Goal: Book appointment/travel/reservation

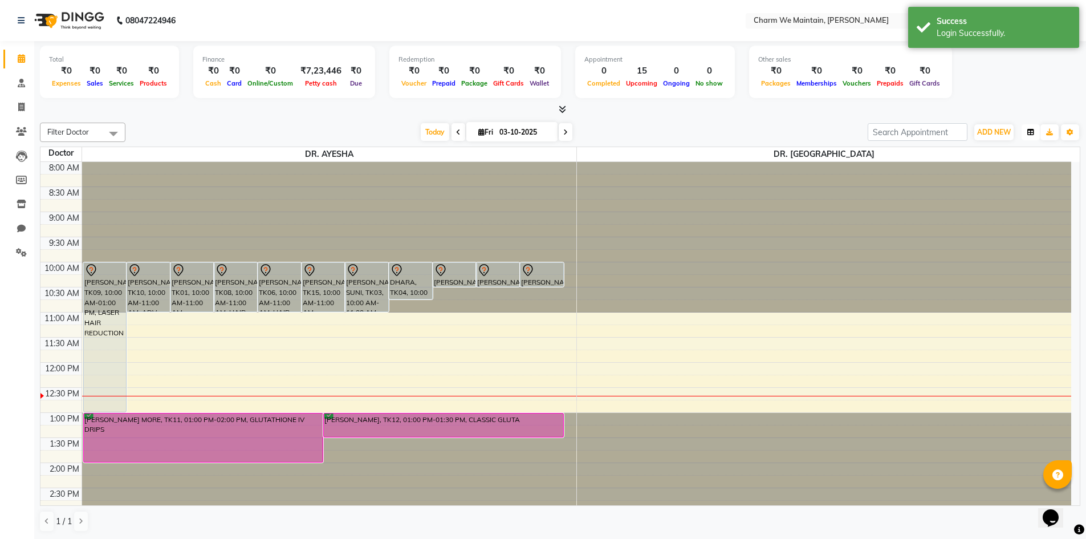
click at [1029, 131] on icon "button" at bounding box center [1030, 132] width 7 height 7
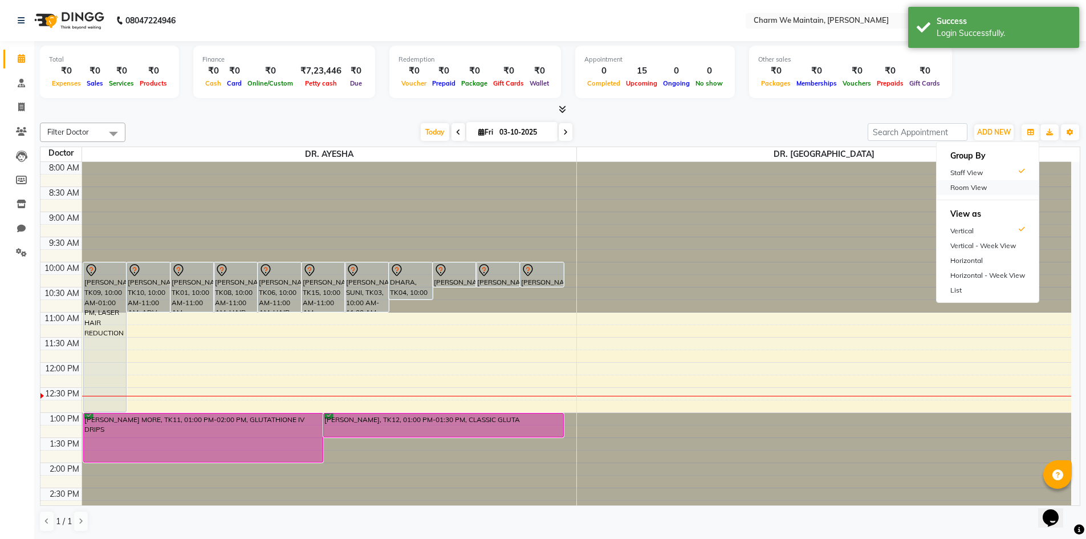
click at [1004, 186] on div "Room View" at bounding box center [988, 187] width 102 height 15
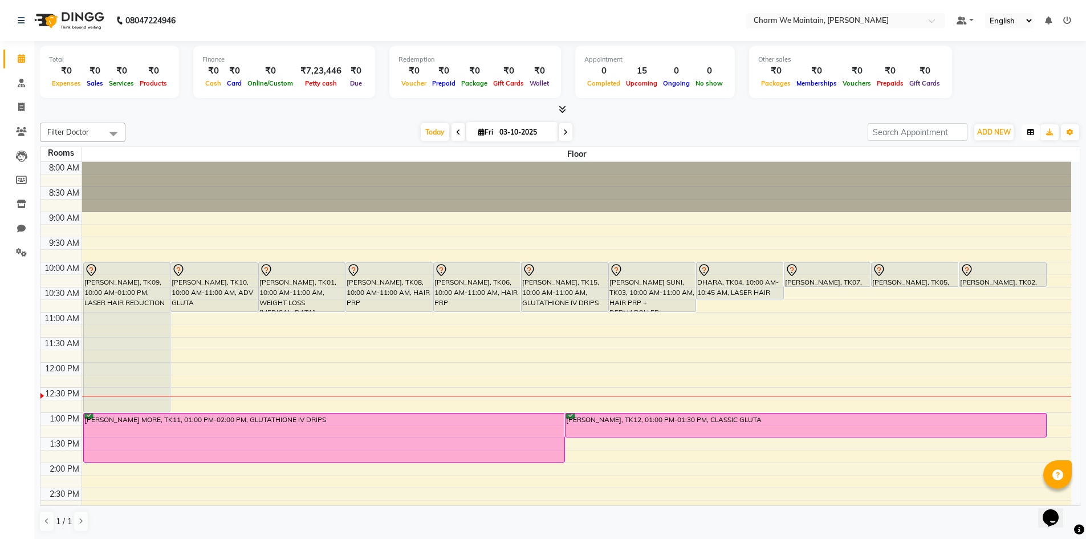
click at [1027, 132] on button "button" at bounding box center [1031, 132] width 18 height 16
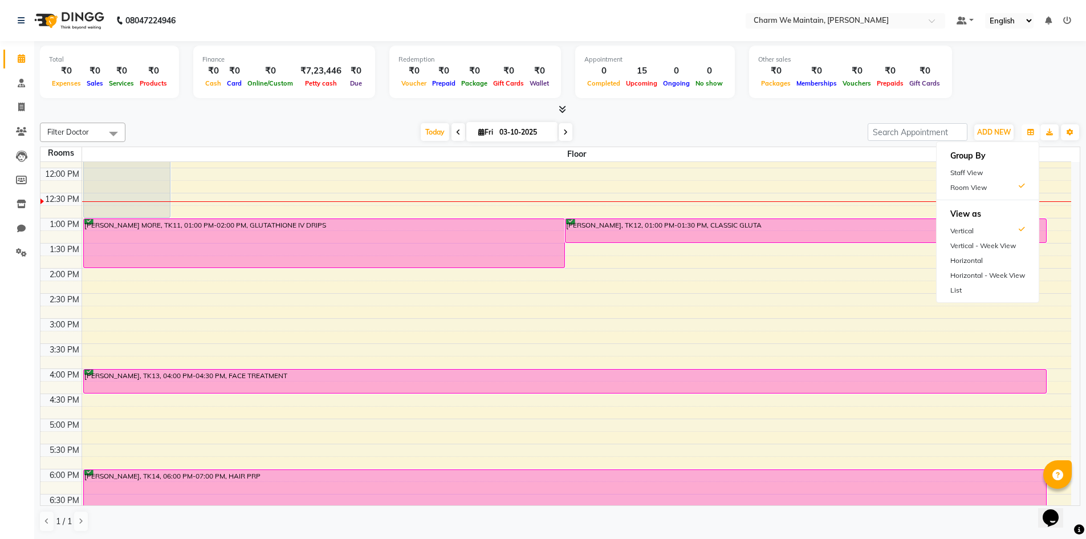
scroll to position [228, 0]
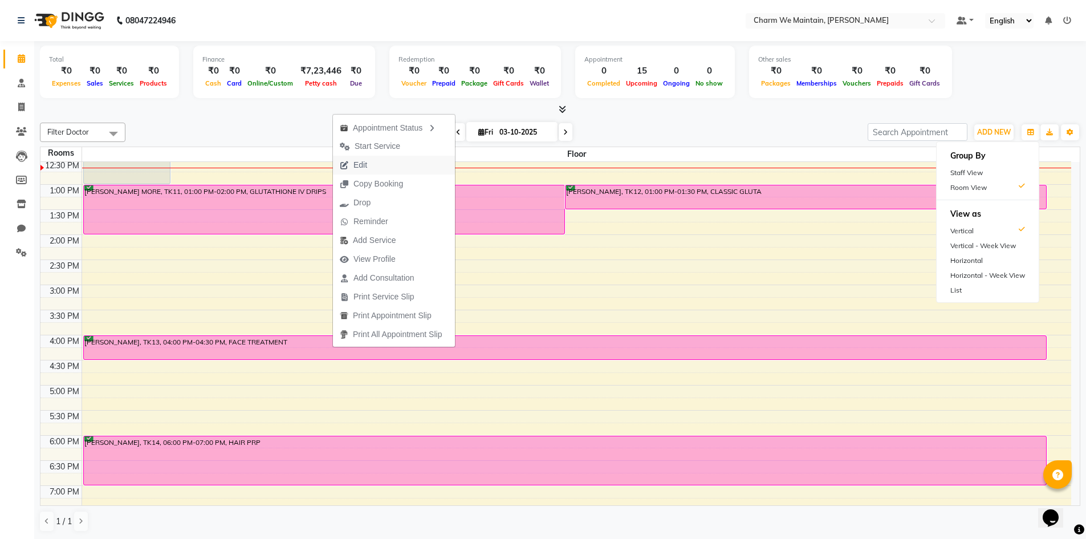
click at [376, 164] on button "Edit" at bounding box center [394, 165] width 122 height 19
select select "confirm booking"
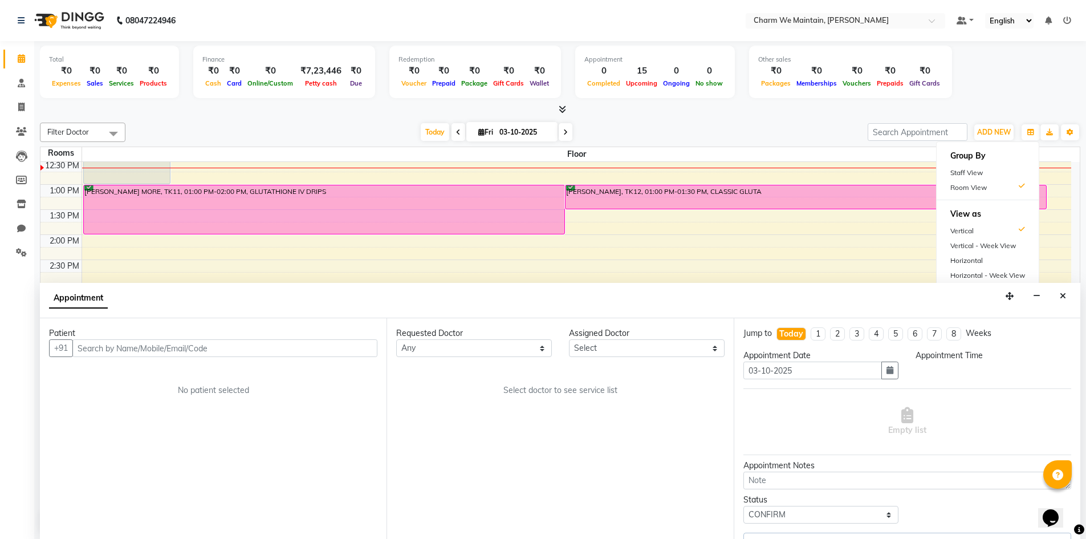
scroll to position [1, 0]
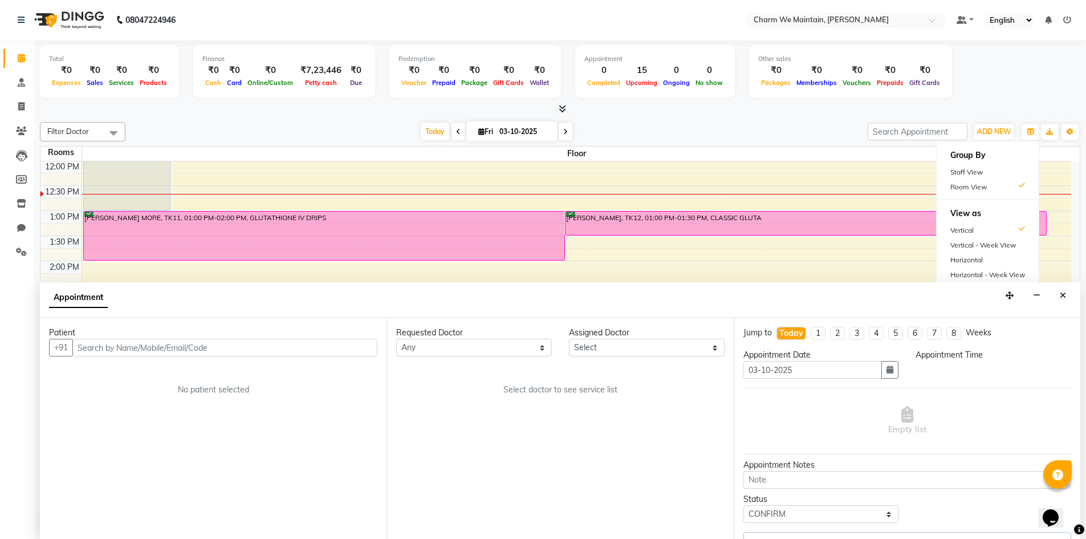
select select "86210"
select select "960"
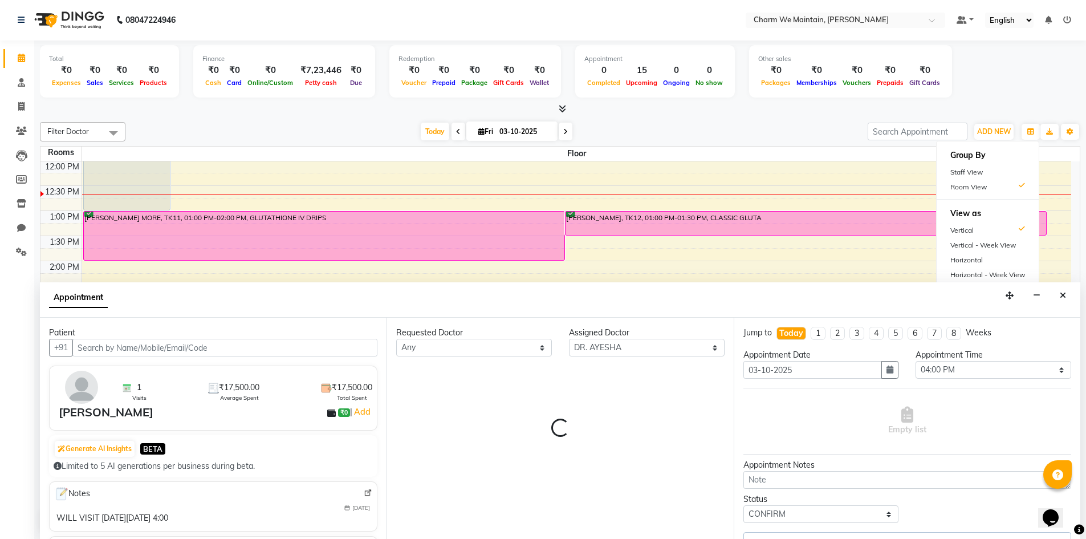
select select "4343"
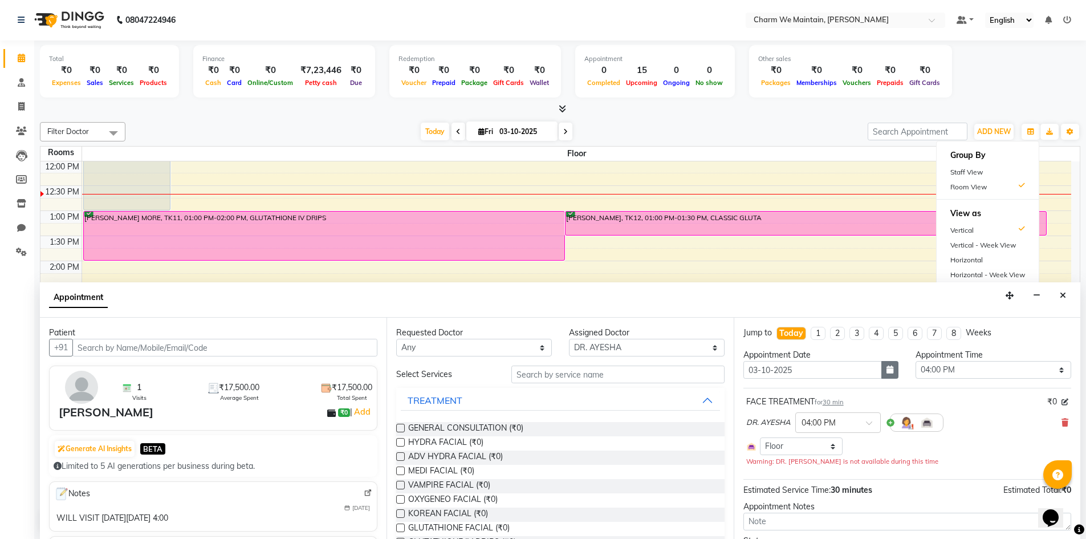
click at [887, 372] on icon "button" at bounding box center [890, 369] width 7 height 8
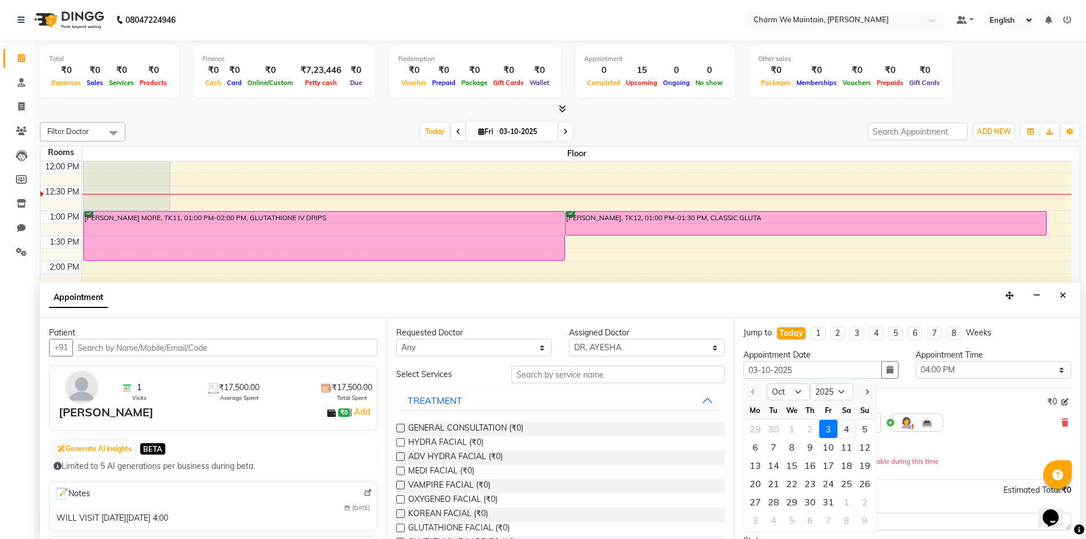
click at [851, 429] on div "4" at bounding box center [847, 429] width 18 height 18
type input "04-10-2025"
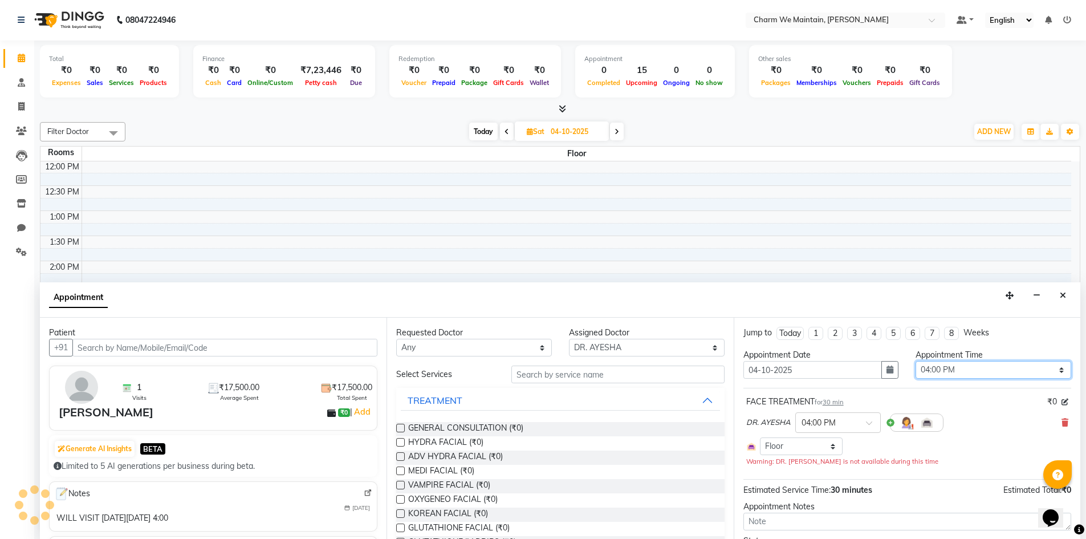
click at [945, 372] on select "Select 09:00 AM 09:15 AM 09:30 AM 09:45 AM 10:00 AM 10:15 AM 10:30 AM 10:45 AM …" at bounding box center [994, 370] width 156 height 18
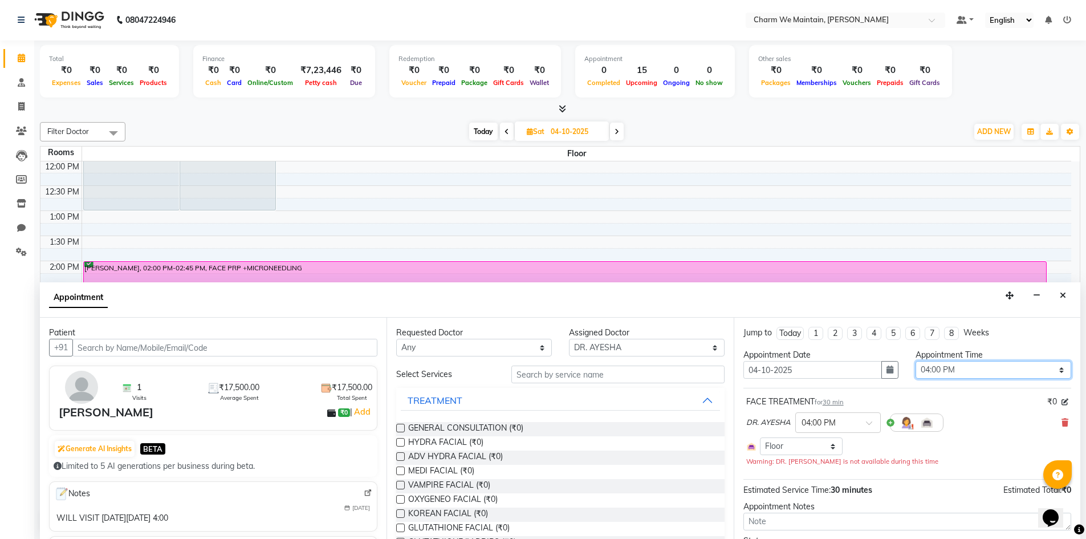
select select "720"
click at [916, 361] on select "Select 09:00 AM 09:15 AM 09:30 AM 09:45 AM 10:00 AM 10:15 AM 10:30 AM 10:45 AM …" at bounding box center [994, 370] width 156 height 18
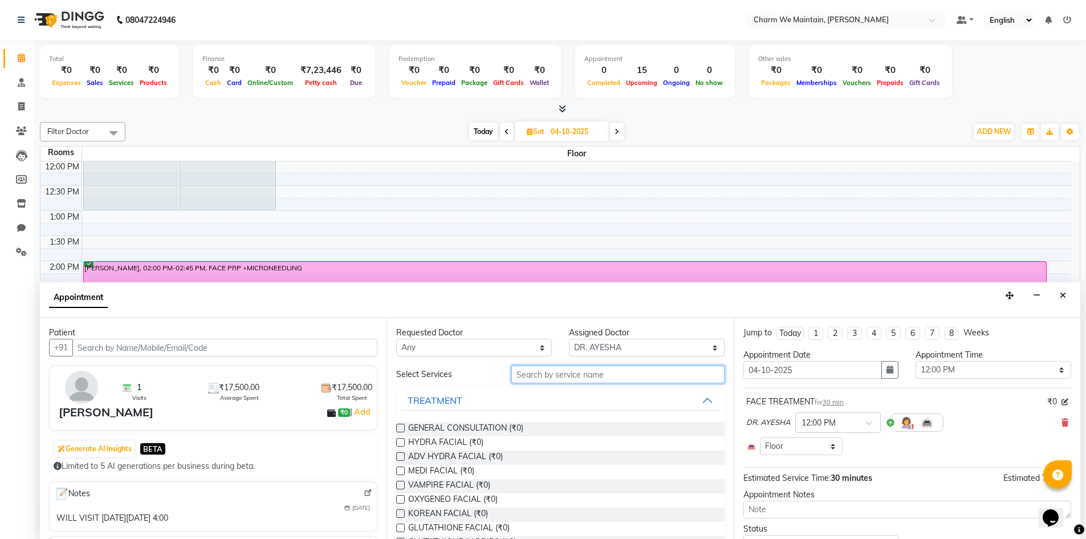
click at [558, 375] on input "text" at bounding box center [617, 374] width 213 height 18
type input "fac"
click at [403, 426] on label at bounding box center [400, 428] width 9 height 9
click at [403, 426] on input "checkbox" at bounding box center [399, 428] width 7 height 7
checkbox input "true"
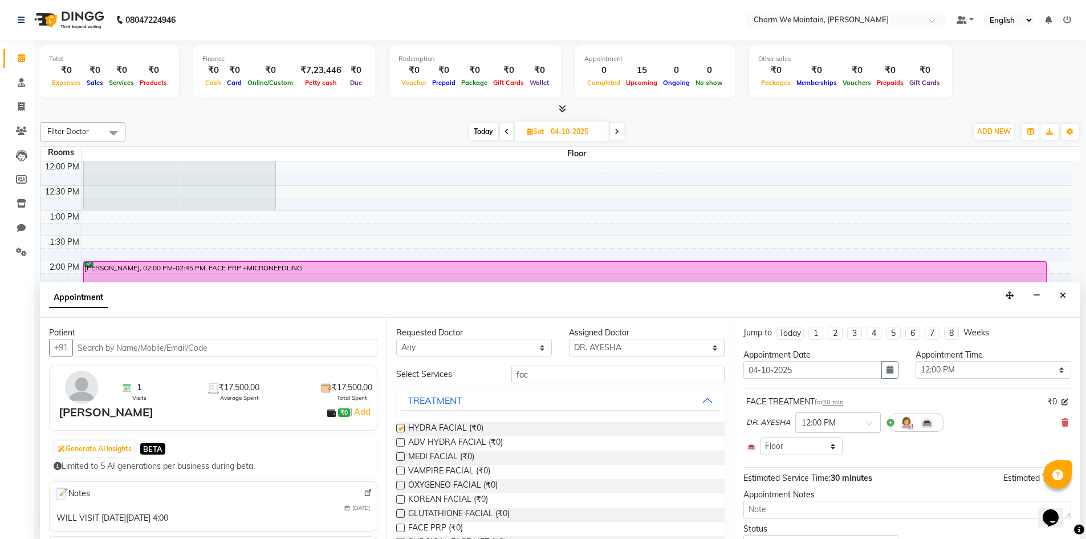
select select "4343"
checkbox input "false"
click at [1062, 423] on icon at bounding box center [1065, 423] width 7 height 8
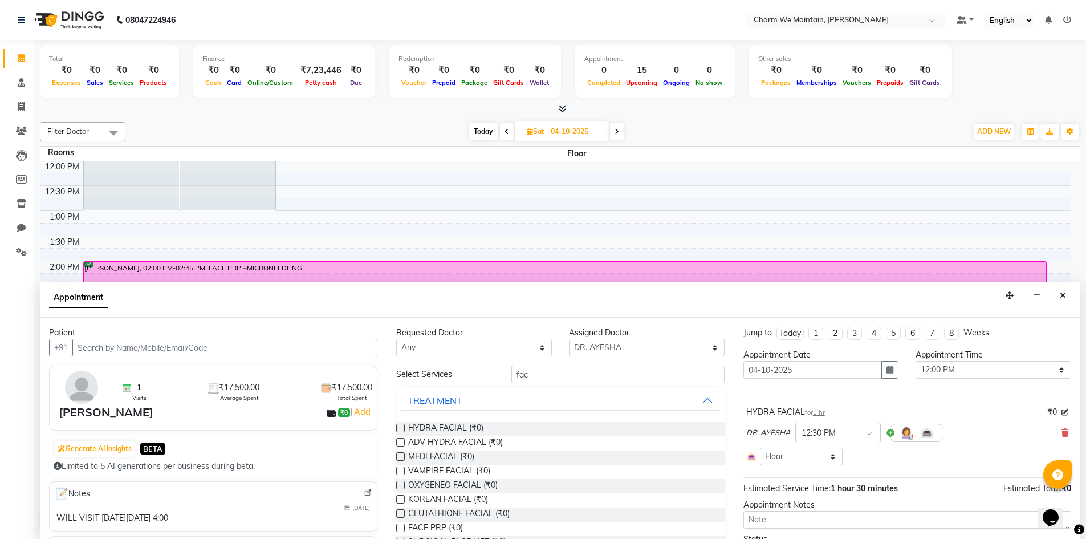
scroll to position [57, 0]
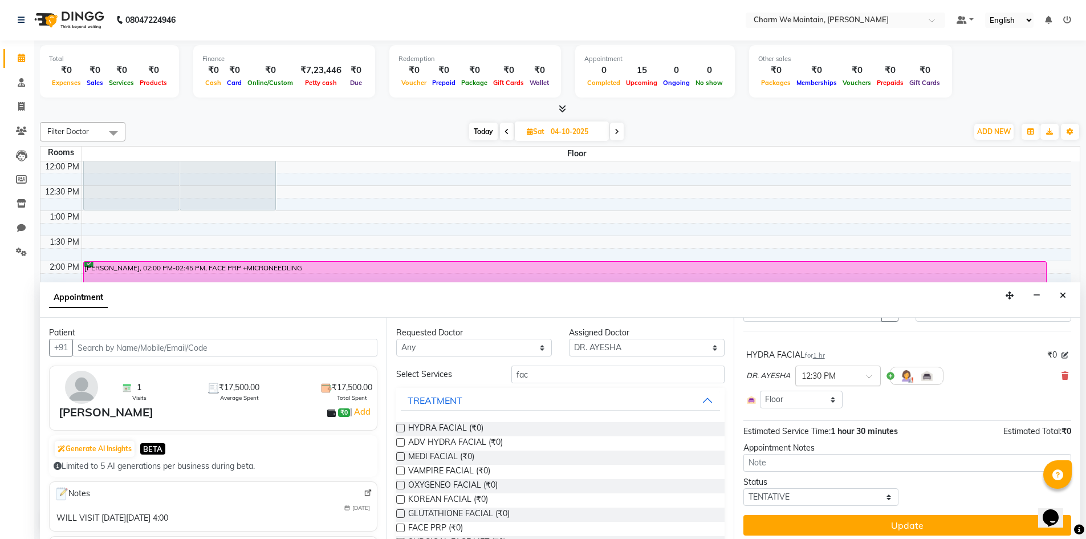
click at [864, 374] on div at bounding box center [838, 375] width 84 height 12
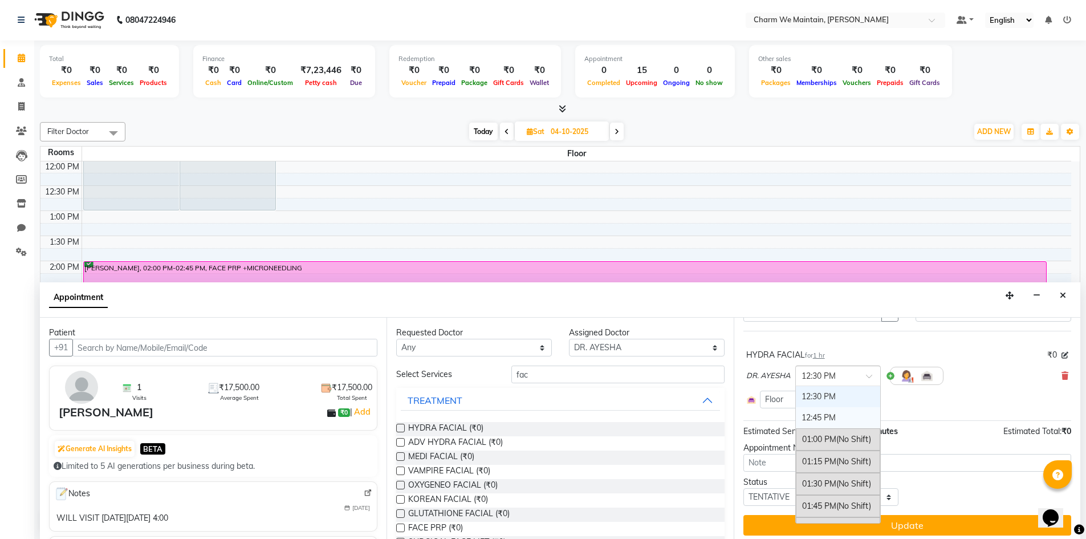
scroll to position [252, 0]
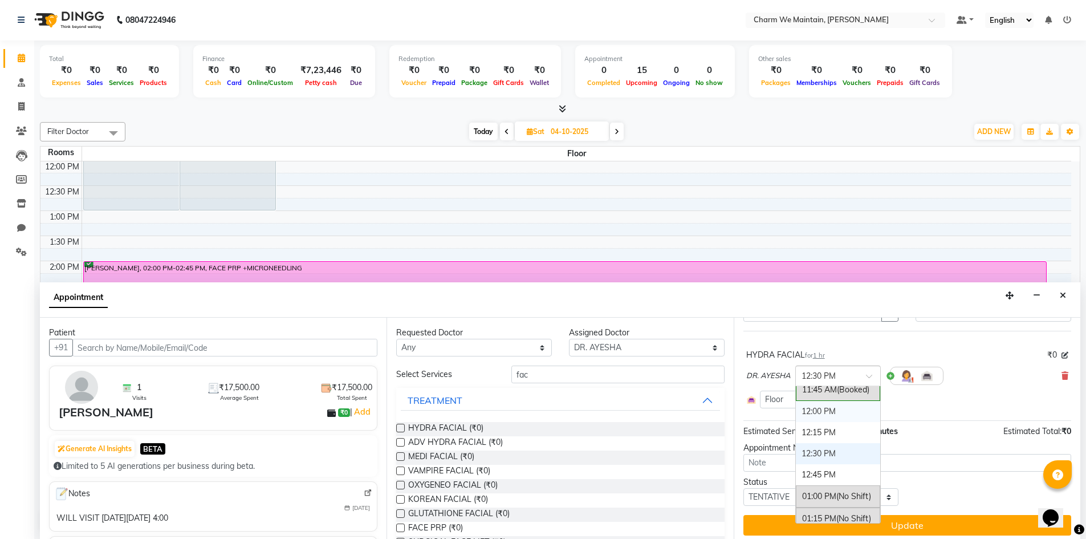
click at [837, 412] on div "12:00 PM" at bounding box center [838, 411] width 84 height 21
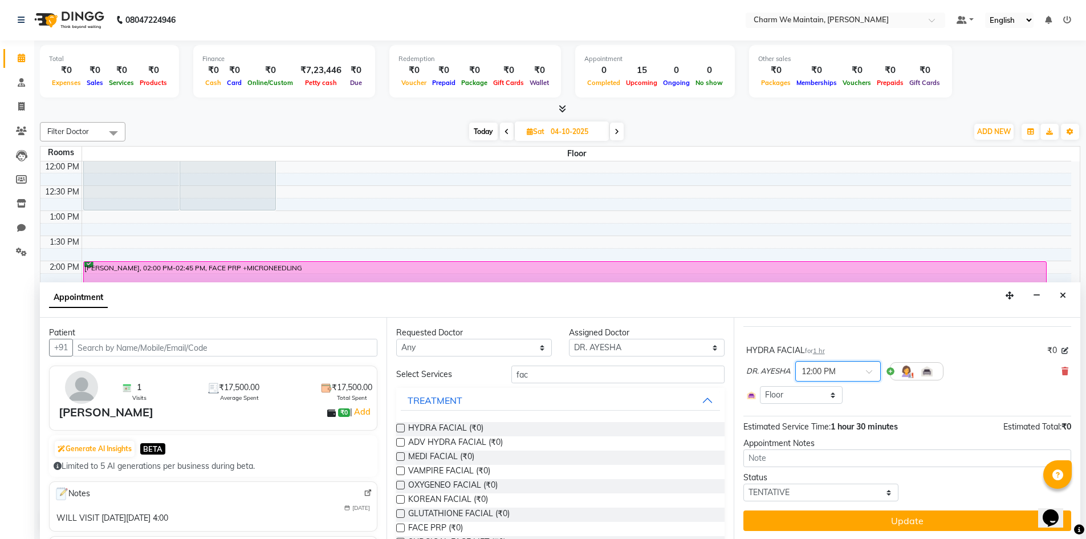
scroll to position [63, 0]
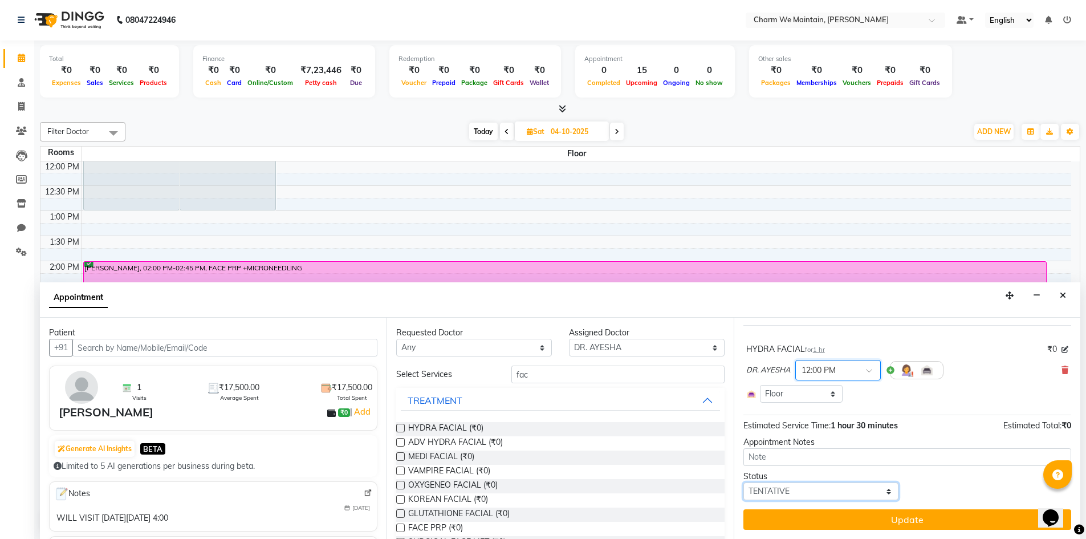
click at [868, 485] on select "Select TENTATIVE CONFIRM UPCOMING" at bounding box center [822, 491] width 156 height 18
select select "confirm booking"
click at [744, 482] on select "Select TENTATIVE CONFIRM UPCOMING" at bounding box center [822, 491] width 156 height 18
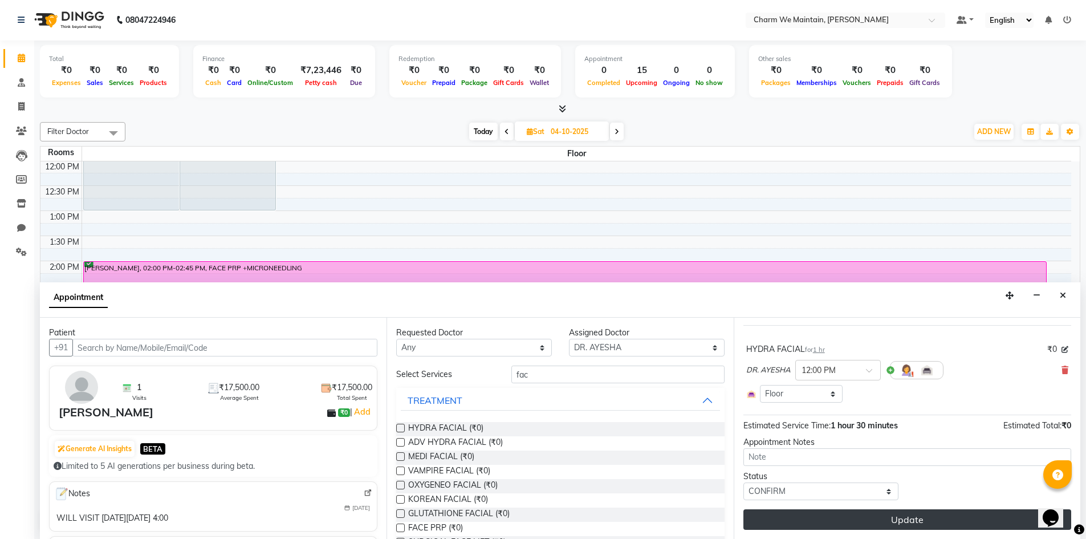
click at [942, 517] on button "Update" at bounding box center [908, 519] width 328 height 21
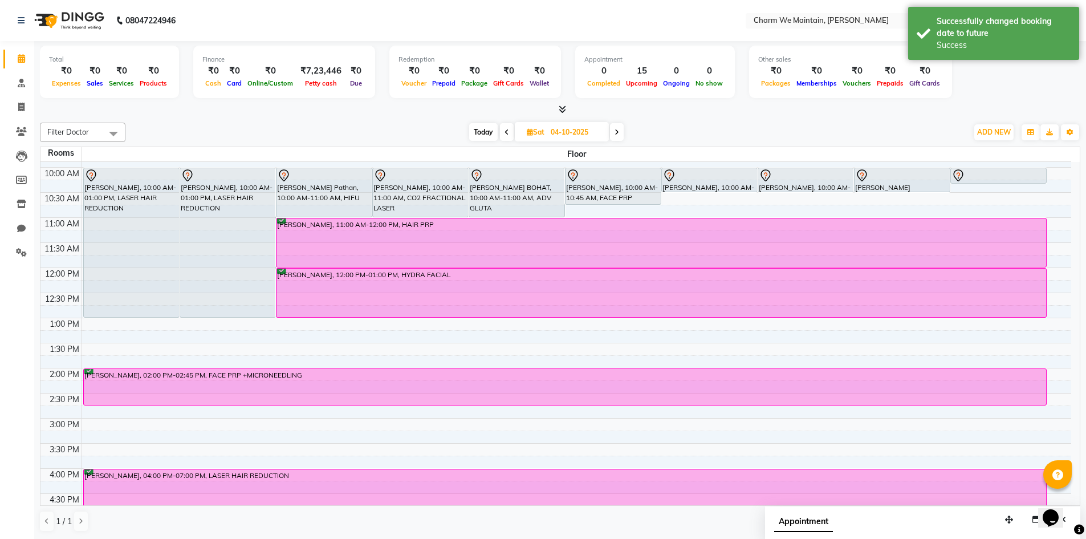
scroll to position [87, 0]
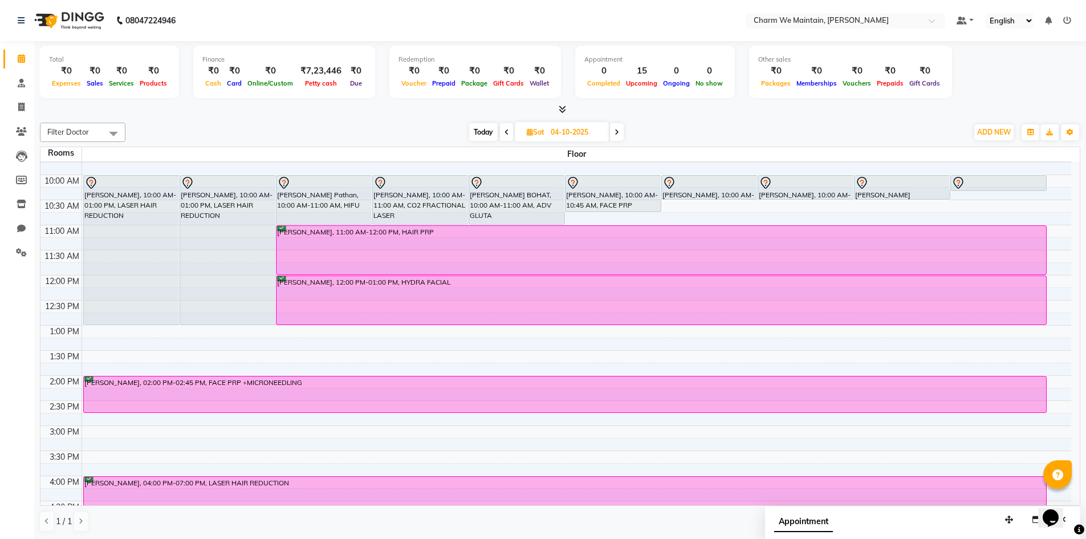
click at [474, 135] on span "Today" at bounding box center [483, 132] width 29 height 18
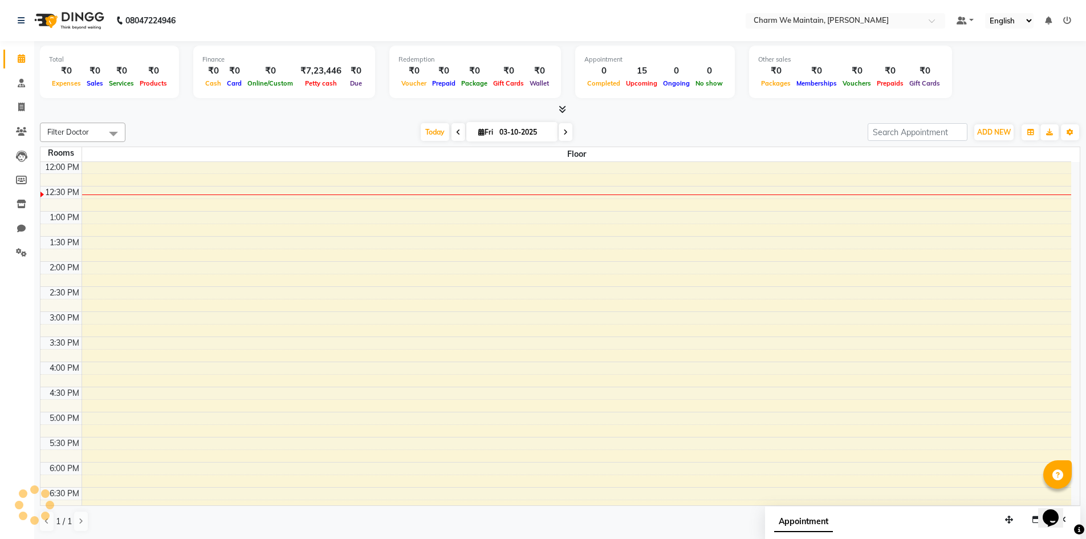
scroll to position [0, 0]
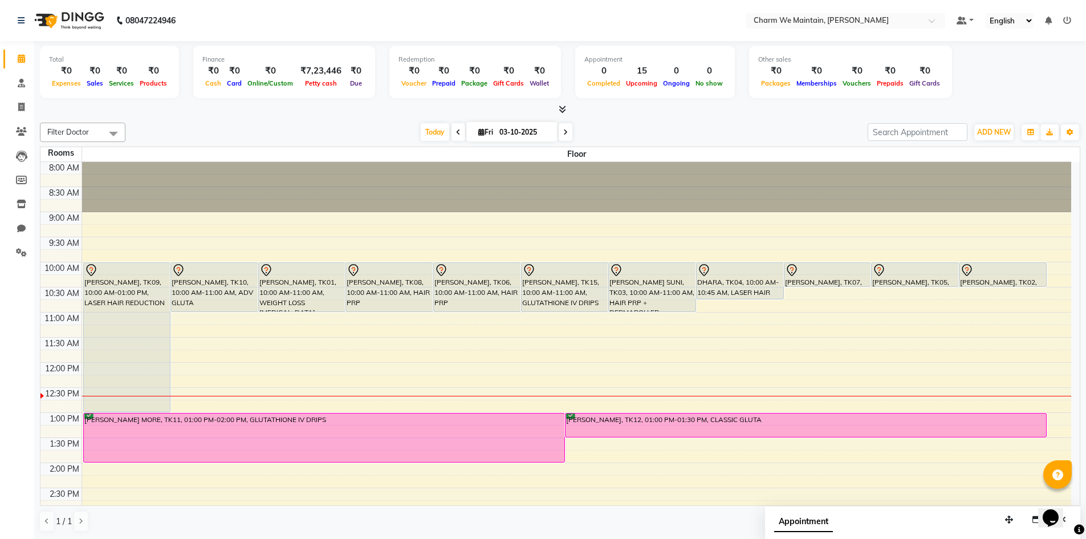
click at [563, 129] on icon at bounding box center [565, 132] width 5 height 7
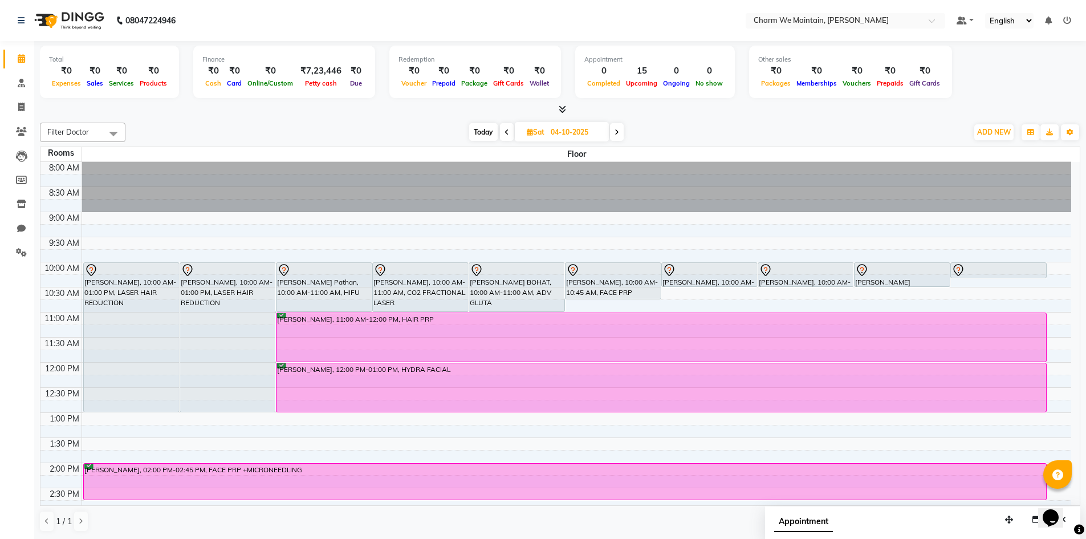
click at [617, 136] on span at bounding box center [617, 132] width 14 height 18
type input "05-10-2025"
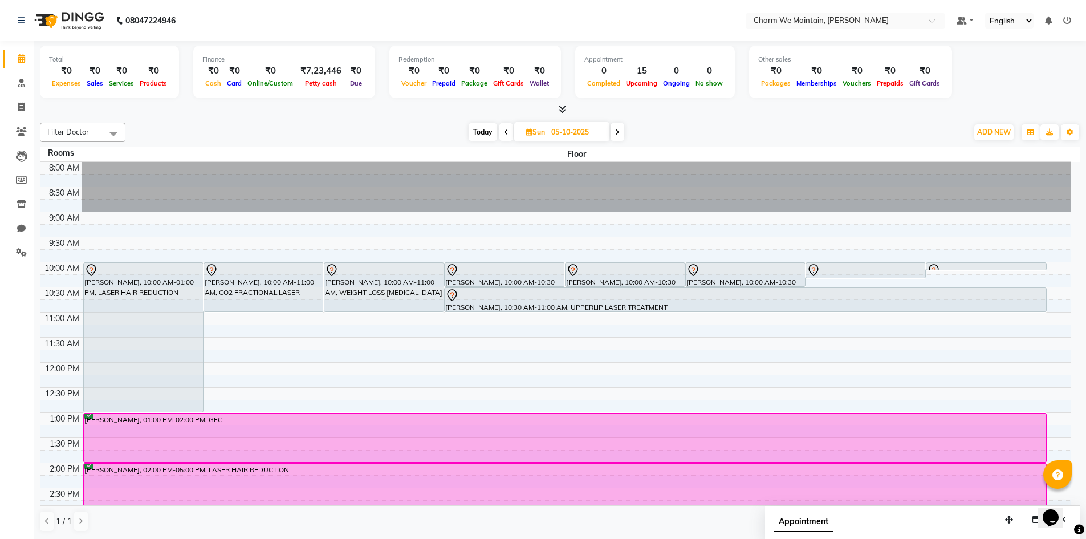
click at [540, 131] on span "Sun" at bounding box center [535, 132] width 25 height 9
select select "10"
select select "2025"
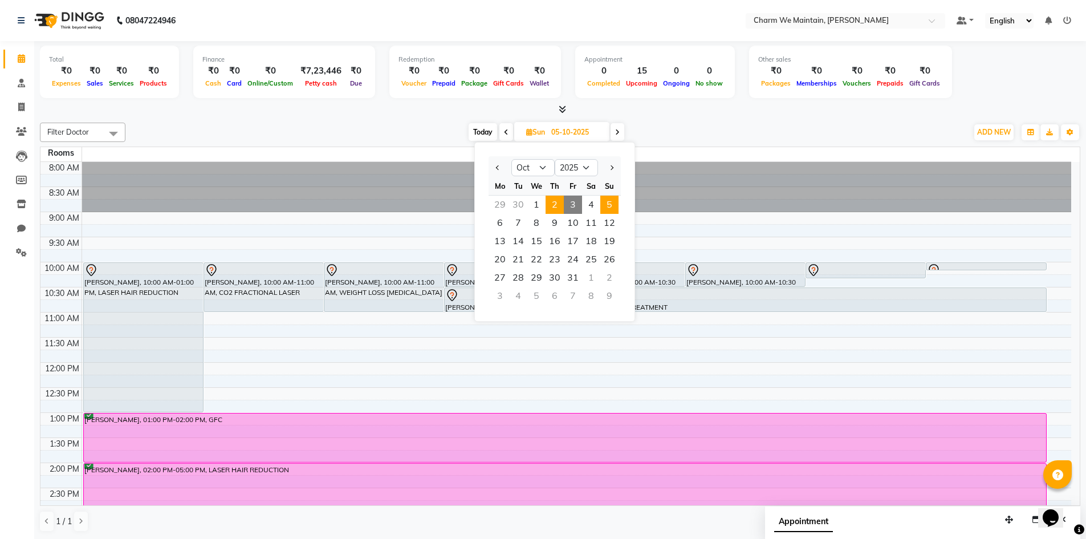
click at [553, 206] on span "2" at bounding box center [555, 205] width 18 height 18
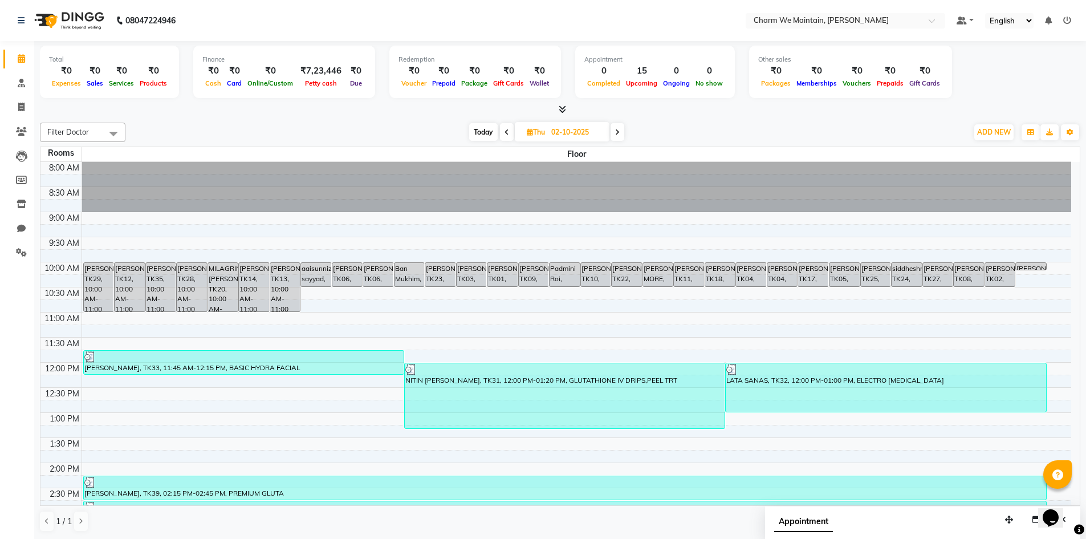
click at [618, 130] on icon at bounding box center [617, 132] width 5 height 7
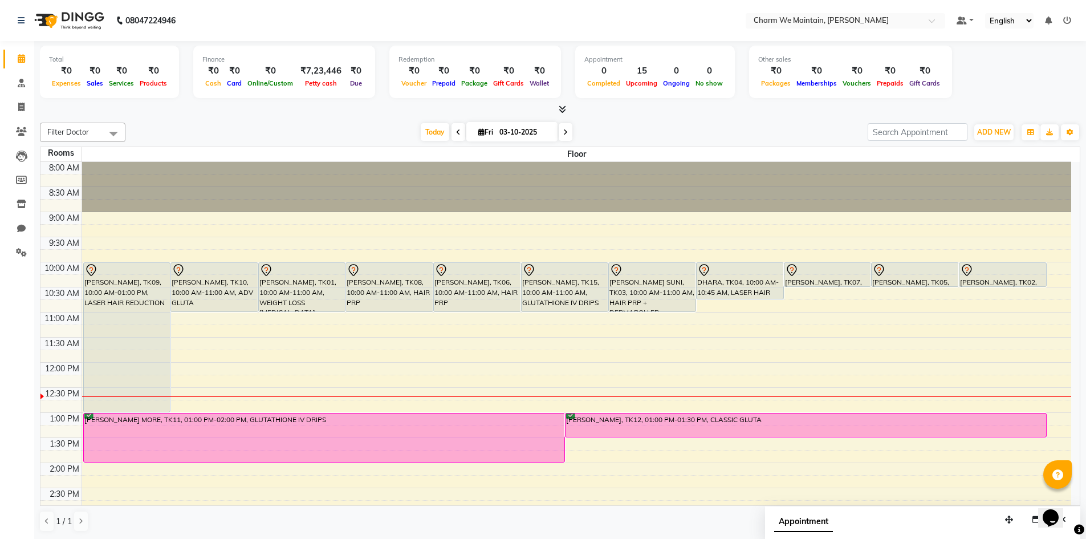
click at [566, 132] on icon at bounding box center [565, 132] width 5 height 7
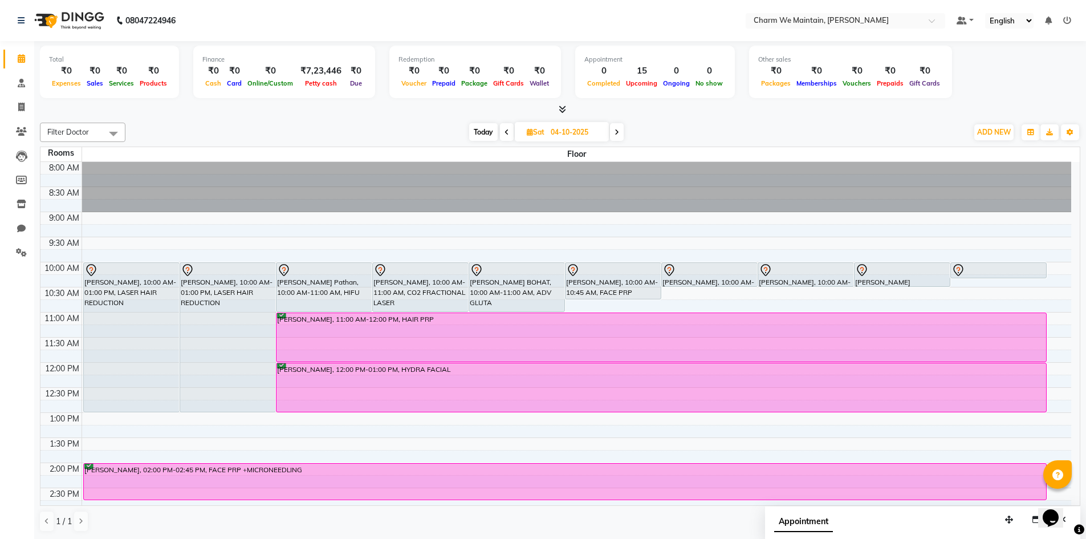
click at [620, 135] on span at bounding box center [617, 132] width 14 height 18
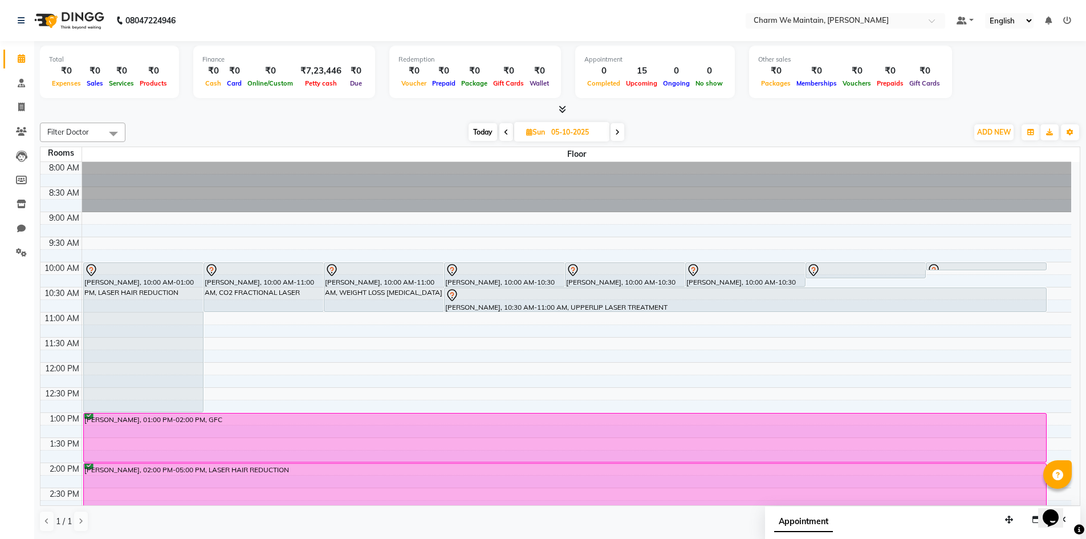
click at [618, 132] on icon at bounding box center [617, 132] width 5 height 7
type input "[DATE]"
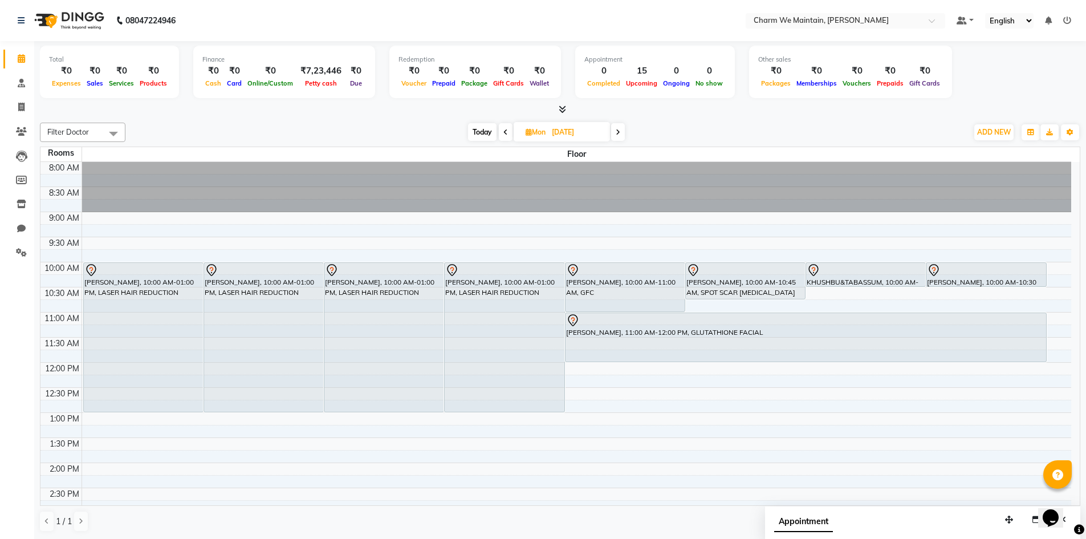
click at [530, 131] on icon at bounding box center [529, 131] width 6 height 7
select select "10"
select select "2025"
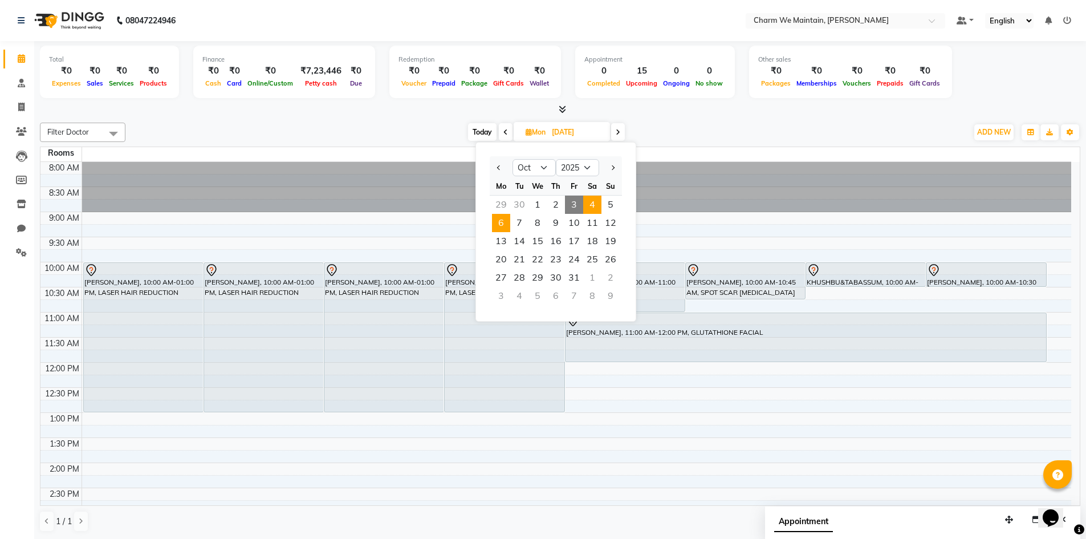
click at [592, 206] on span "4" at bounding box center [592, 205] width 18 height 18
type input "04-10-2025"
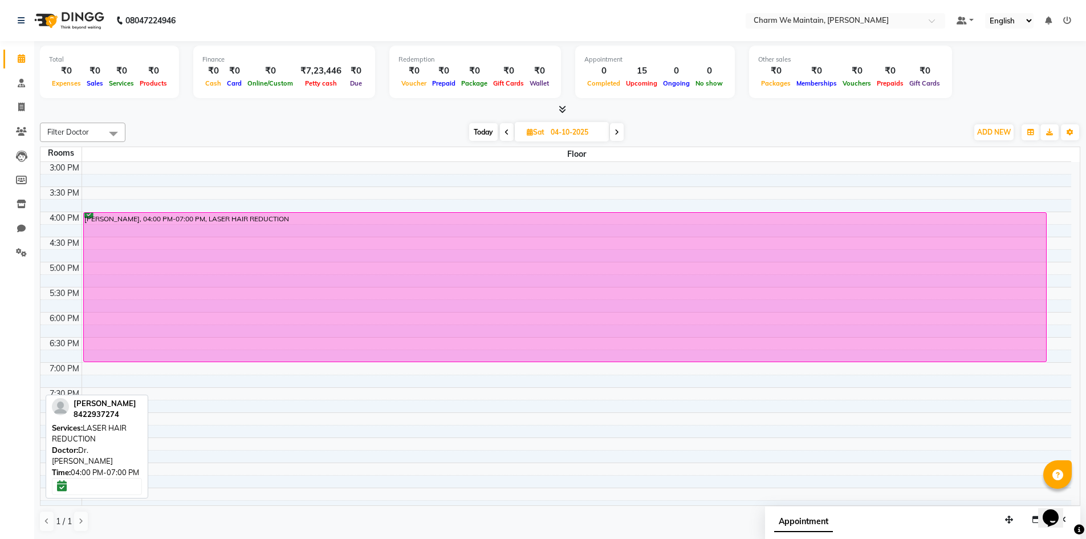
scroll to position [352, 0]
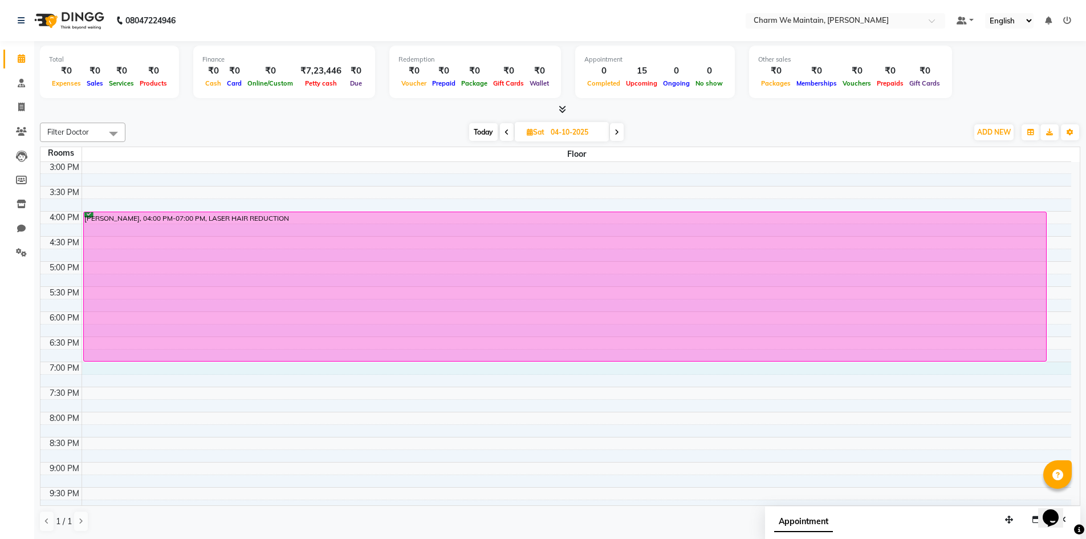
click at [121, 369] on div "8:00 AM 8:30 AM 9:00 AM 9:30 AM 10:00 AM 10:30 AM 11:00 AM 11:30 AM 12:00 PM 12…" at bounding box center [555, 186] width 1031 height 752
select select "1140"
select select "tentative"
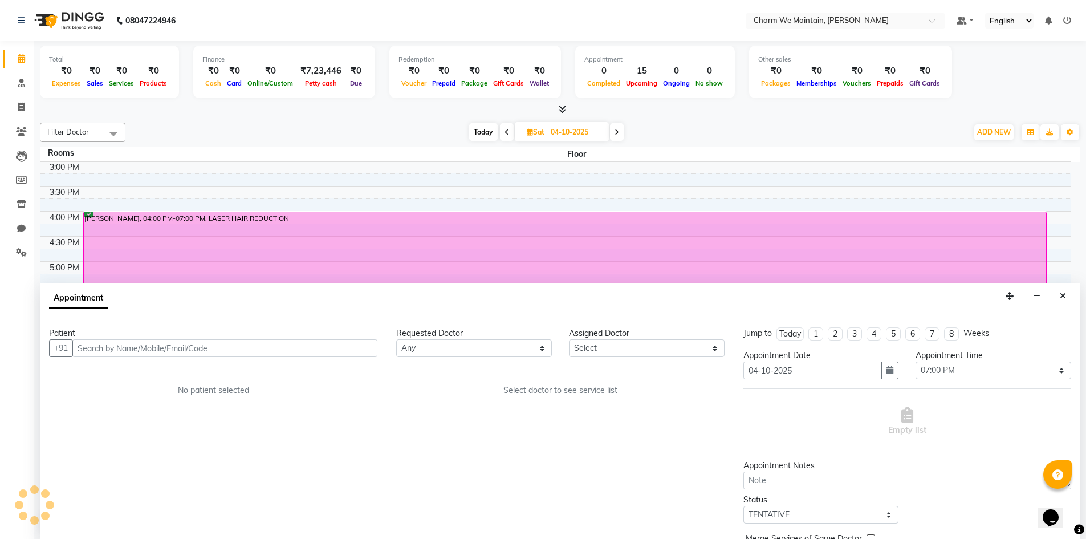
scroll to position [1, 0]
click at [139, 344] on input "text" at bounding box center [224, 348] width 305 height 18
type input "9620408950"
click at [334, 346] on span "Add Patient" at bounding box center [351, 347] width 43 height 10
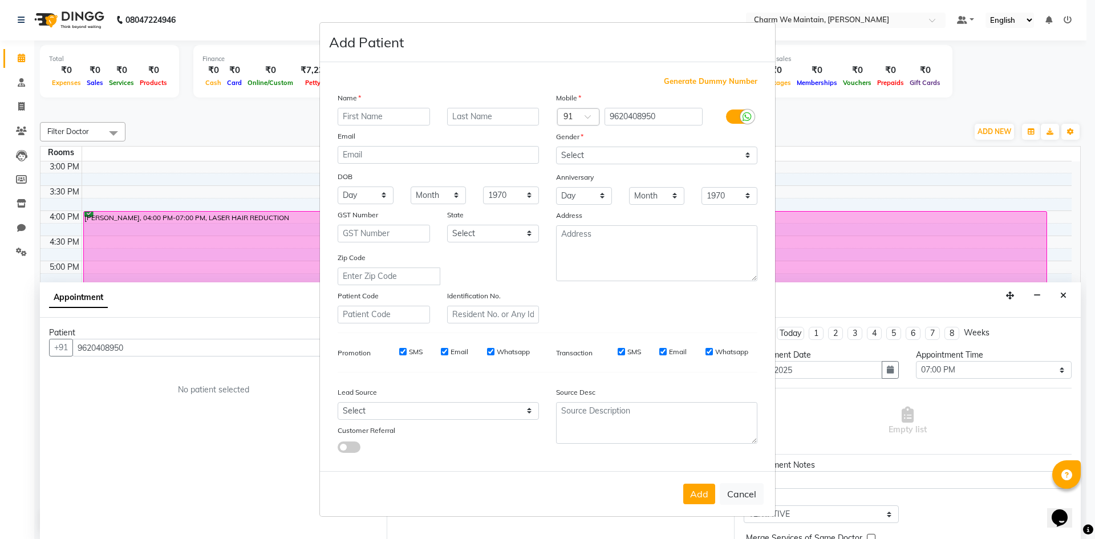
click at [220, 166] on ngb-modal-window "Add Patient Generate Dummy Number Name Email DOB Day 01 02 03 04 05 06 07 08 09…" at bounding box center [547, 269] width 1095 height 539
click at [746, 495] on button "Cancel" at bounding box center [742, 494] width 44 height 22
select select
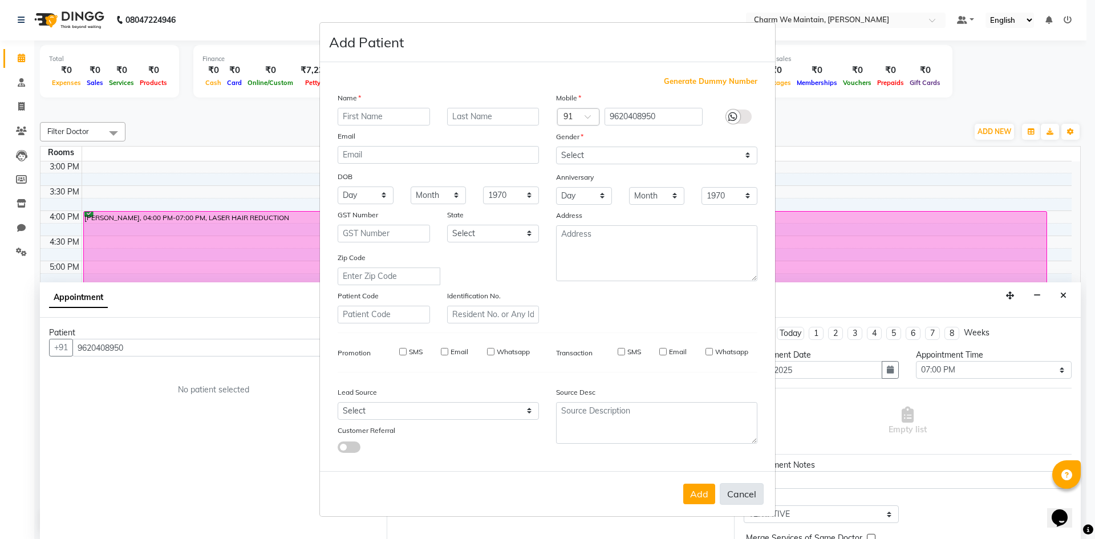
select select
checkbox input "false"
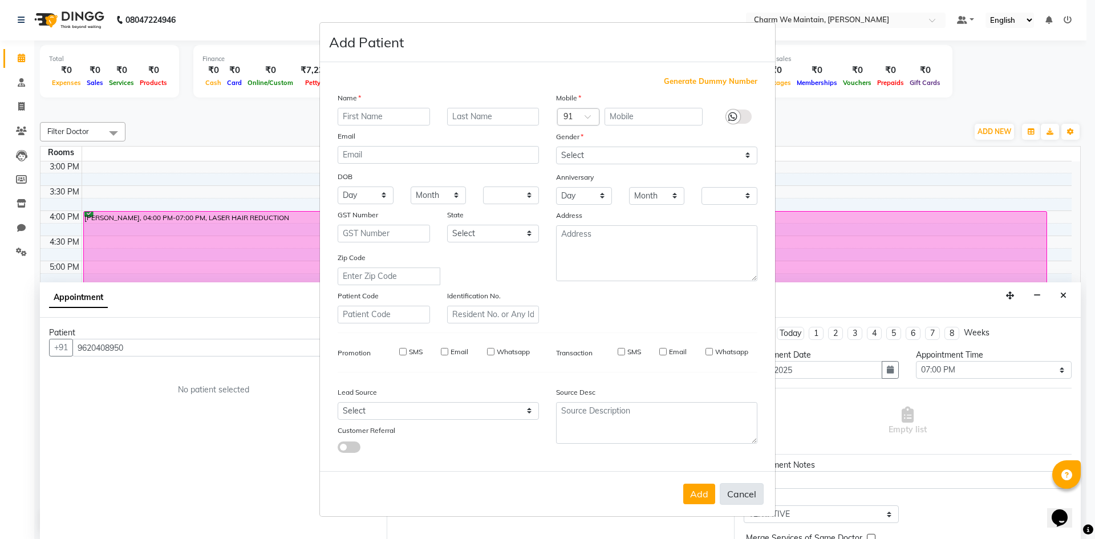
checkbox input "false"
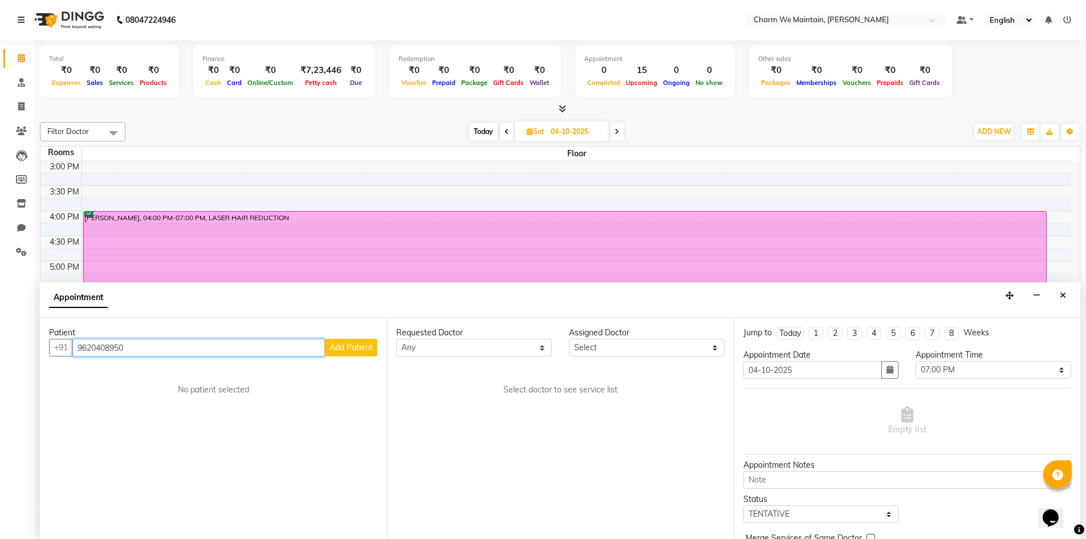
click at [108, 352] on input "9620408950" at bounding box center [198, 348] width 253 height 18
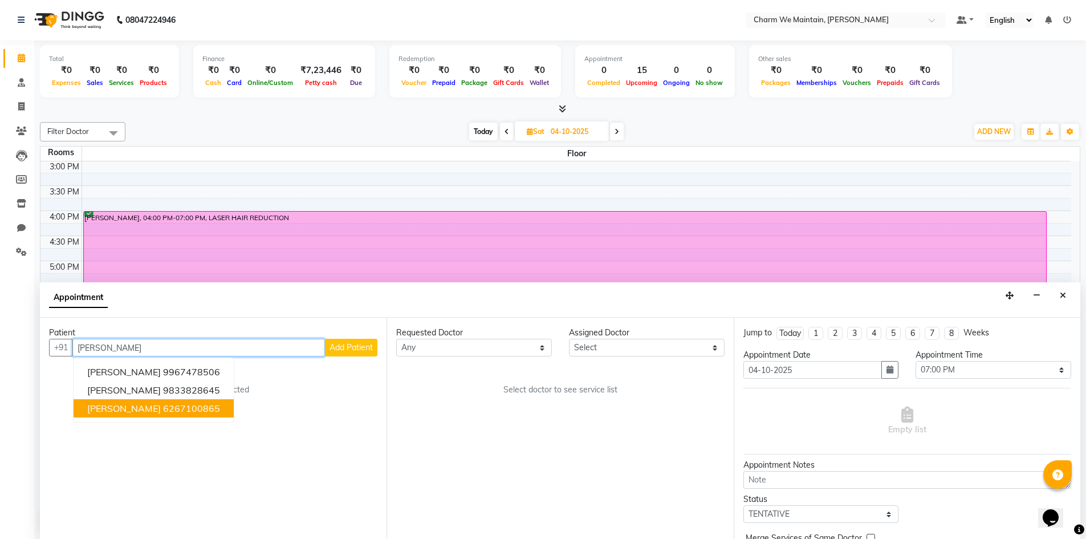
click at [173, 411] on ngb-highlight "6267100865" at bounding box center [191, 408] width 57 height 11
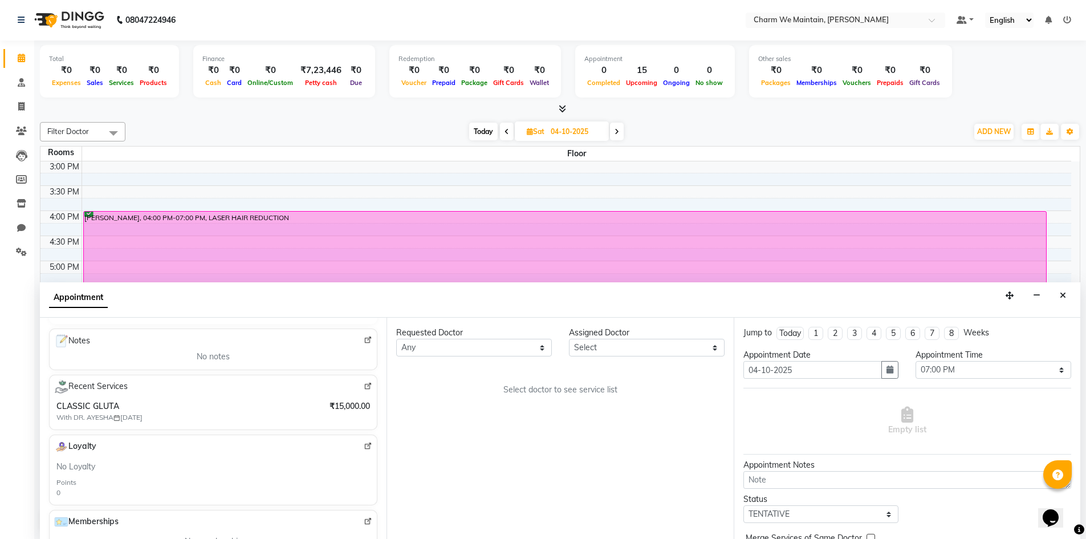
scroll to position [277, 0]
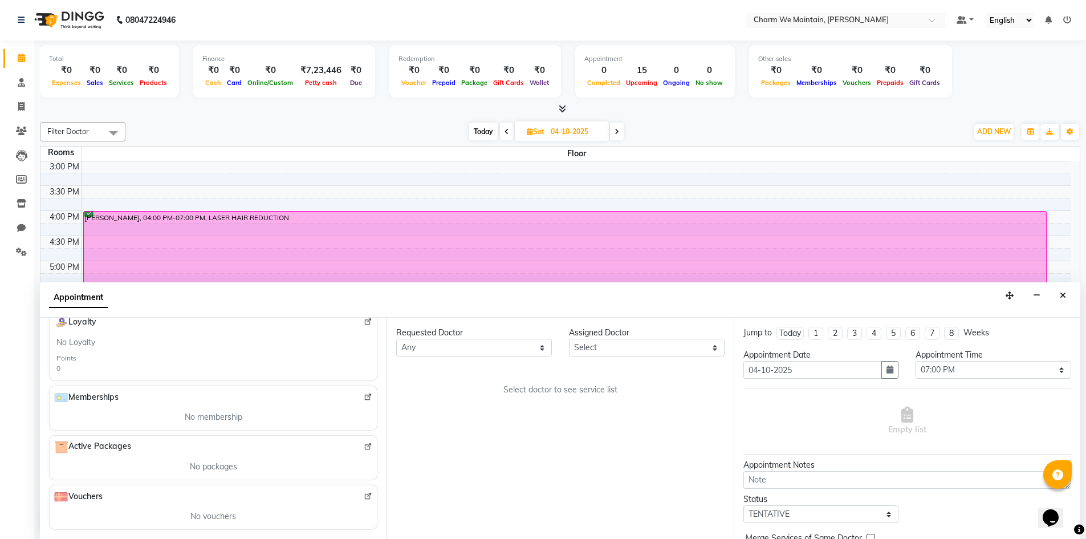
type input "6267100865"
click at [643, 348] on select "Select DR. AYESHA DR. [GEOGRAPHIC_DATA]" at bounding box center [647, 348] width 156 height 18
click at [569, 339] on select "Select DR. AYESHA DR. [GEOGRAPHIC_DATA]" at bounding box center [647, 348] width 156 height 18
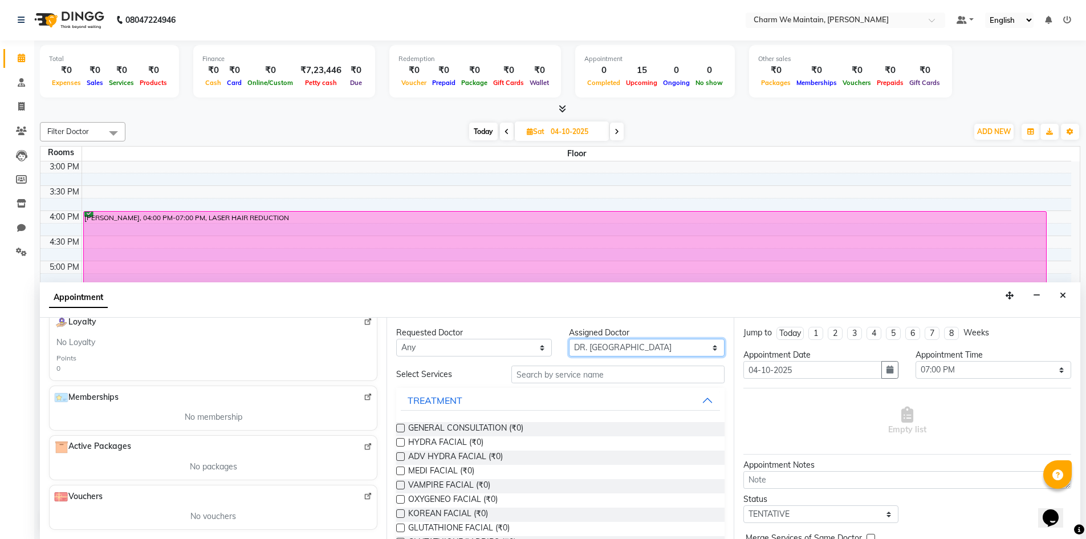
click at [656, 351] on select "Select DR. AYESHA DR. [GEOGRAPHIC_DATA]" at bounding box center [647, 348] width 156 height 18
select select "86210"
click at [569, 339] on select "Select DR. AYESHA DR. [GEOGRAPHIC_DATA]" at bounding box center [647, 348] width 156 height 18
click at [545, 376] on input "text" at bounding box center [617, 374] width 213 height 18
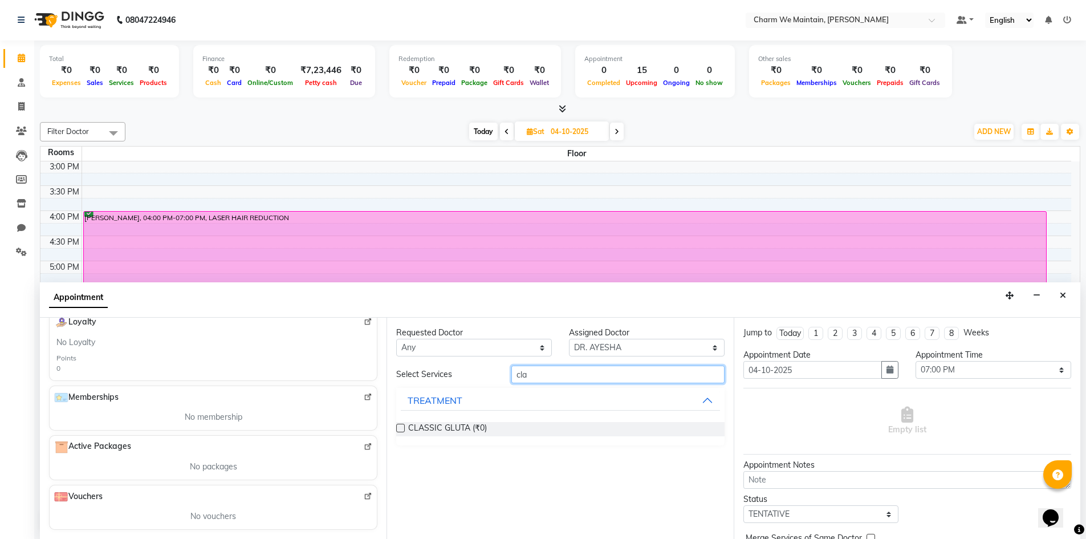
type input "cla"
click at [398, 428] on label at bounding box center [400, 428] width 9 height 9
click at [398, 428] on input "checkbox" at bounding box center [399, 428] width 7 height 7
checkbox input "true"
select select "4343"
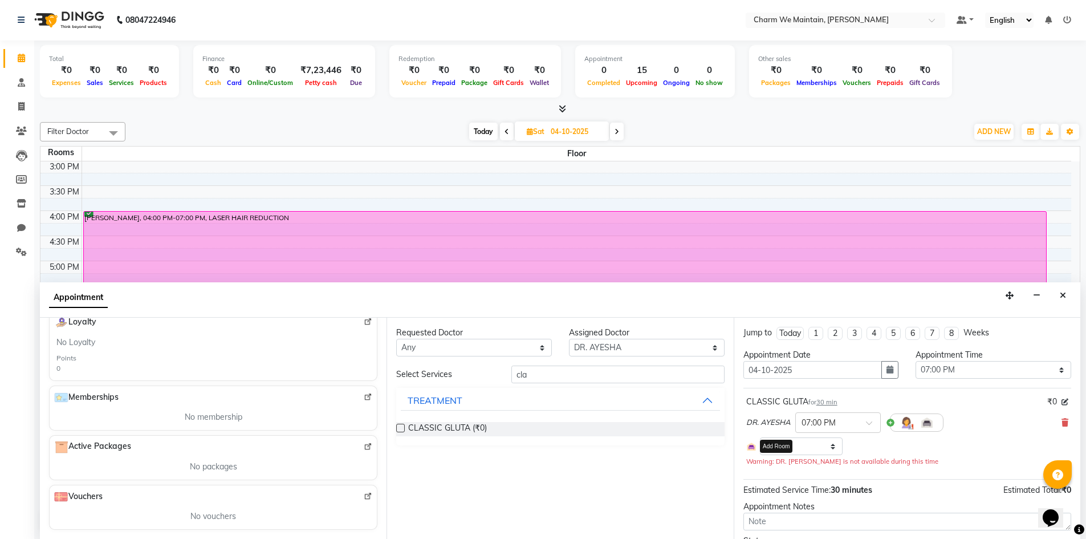
checkbox input "false"
click at [830, 402] on span "30 min" at bounding box center [827, 402] width 21 height 8
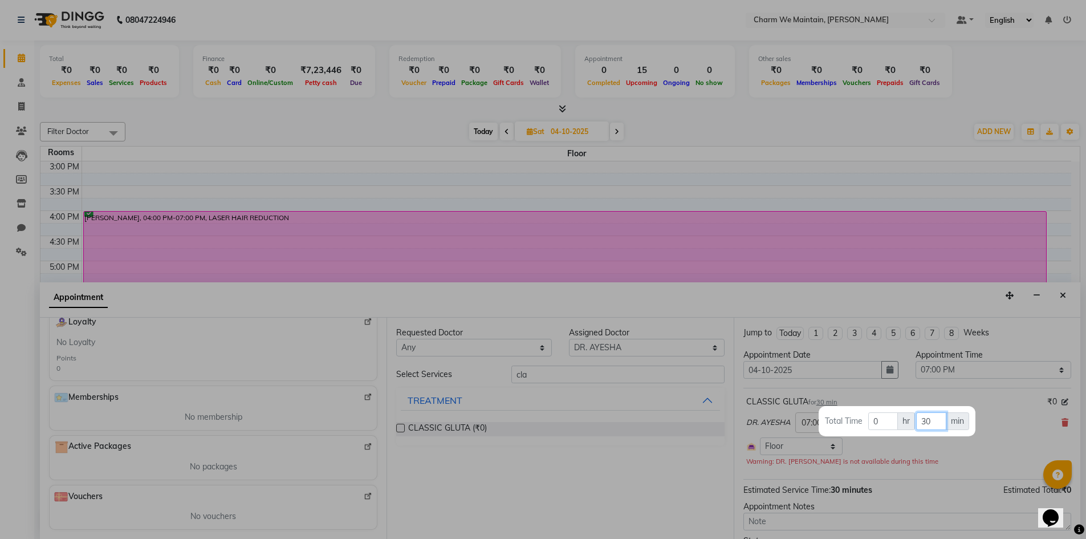
click at [923, 420] on input "30" at bounding box center [931, 421] width 30 height 18
type input "20"
click at [938, 460] on div at bounding box center [543, 269] width 1086 height 539
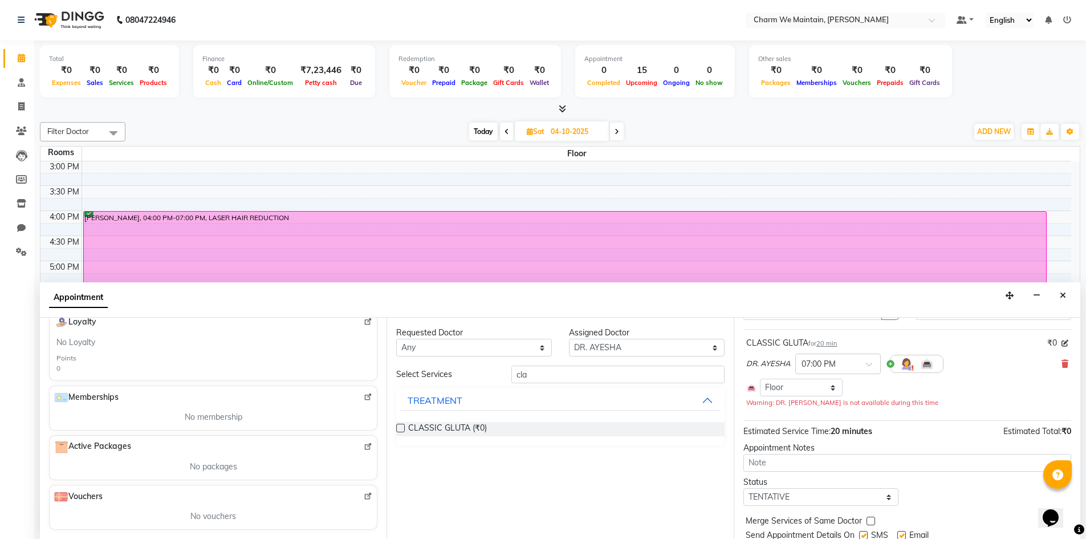
scroll to position [98, 0]
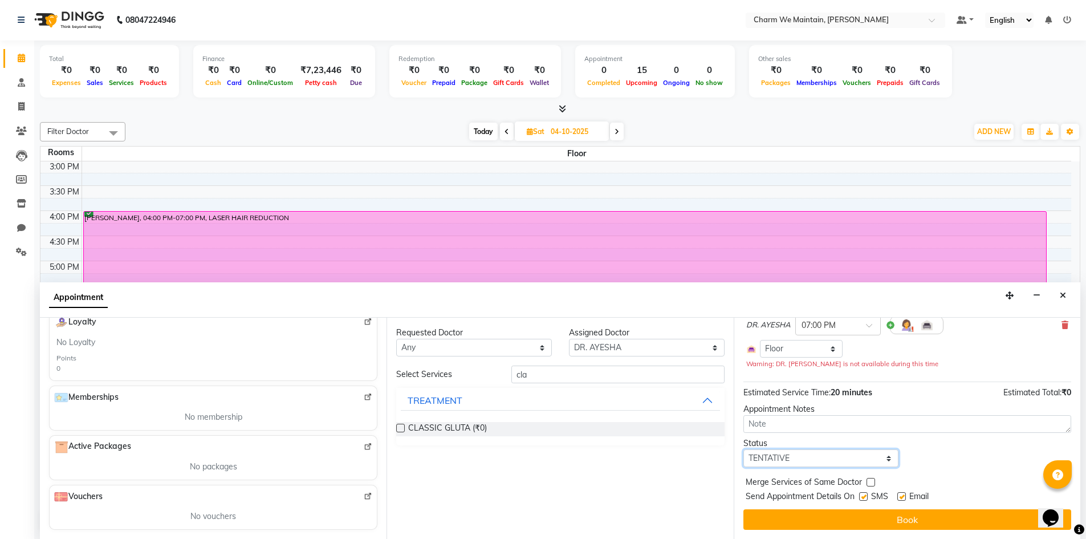
click at [875, 464] on select "Select TENTATIVE CONFIRM UPCOMING" at bounding box center [822, 458] width 156 height 18
select select "confirm booking"
click at [744, 449] on select "Select TENTATIVE CONFIRM UPCOMING" at bounding box center [822, 458] width 156 height 18
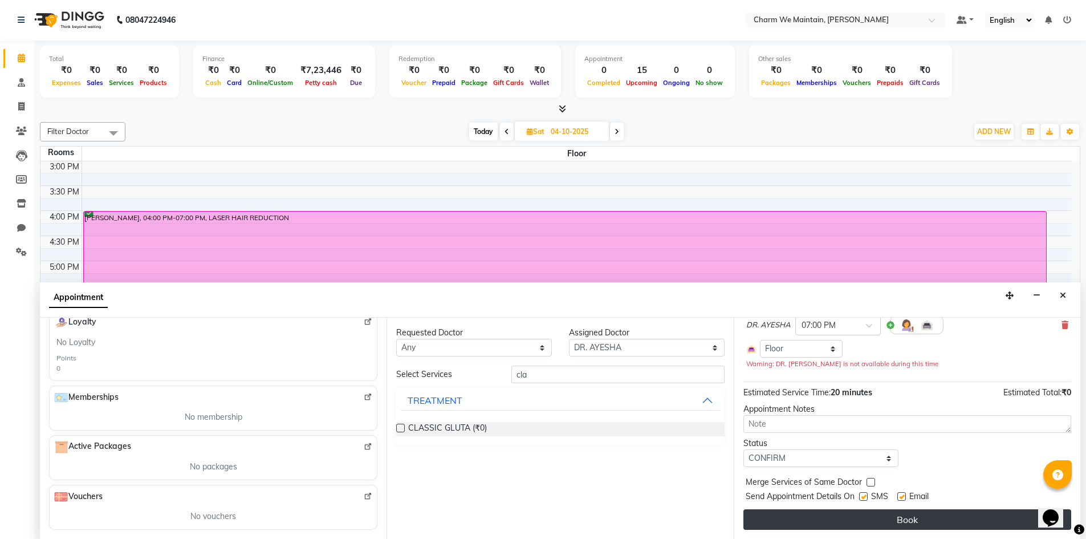
click at [908, 526] on button "Book" at bounding box center [908, 519] width 328 height 21
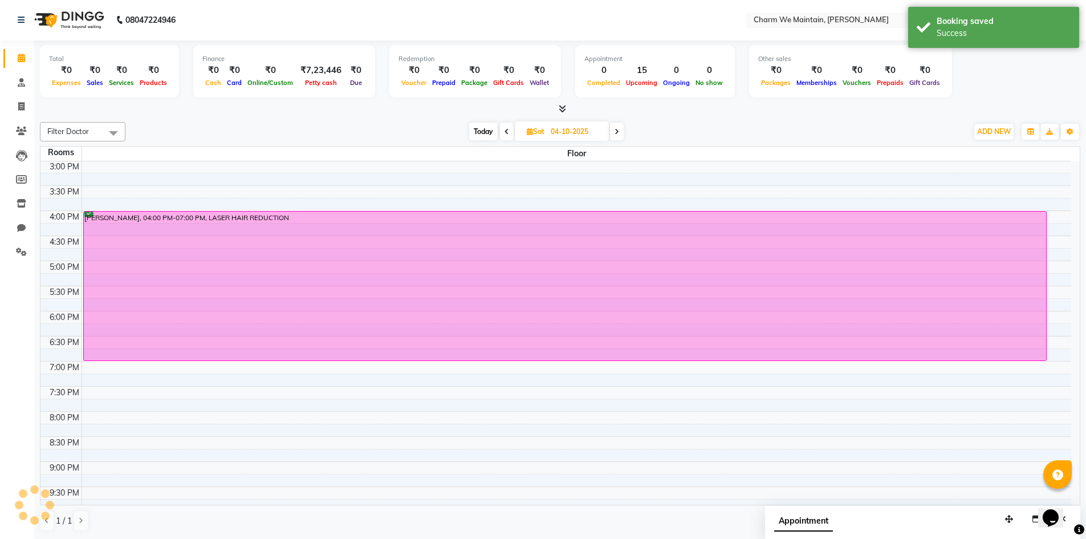
scroll to position [0, 0]
